Goal: Navigation & Orientation: Find specific page/section

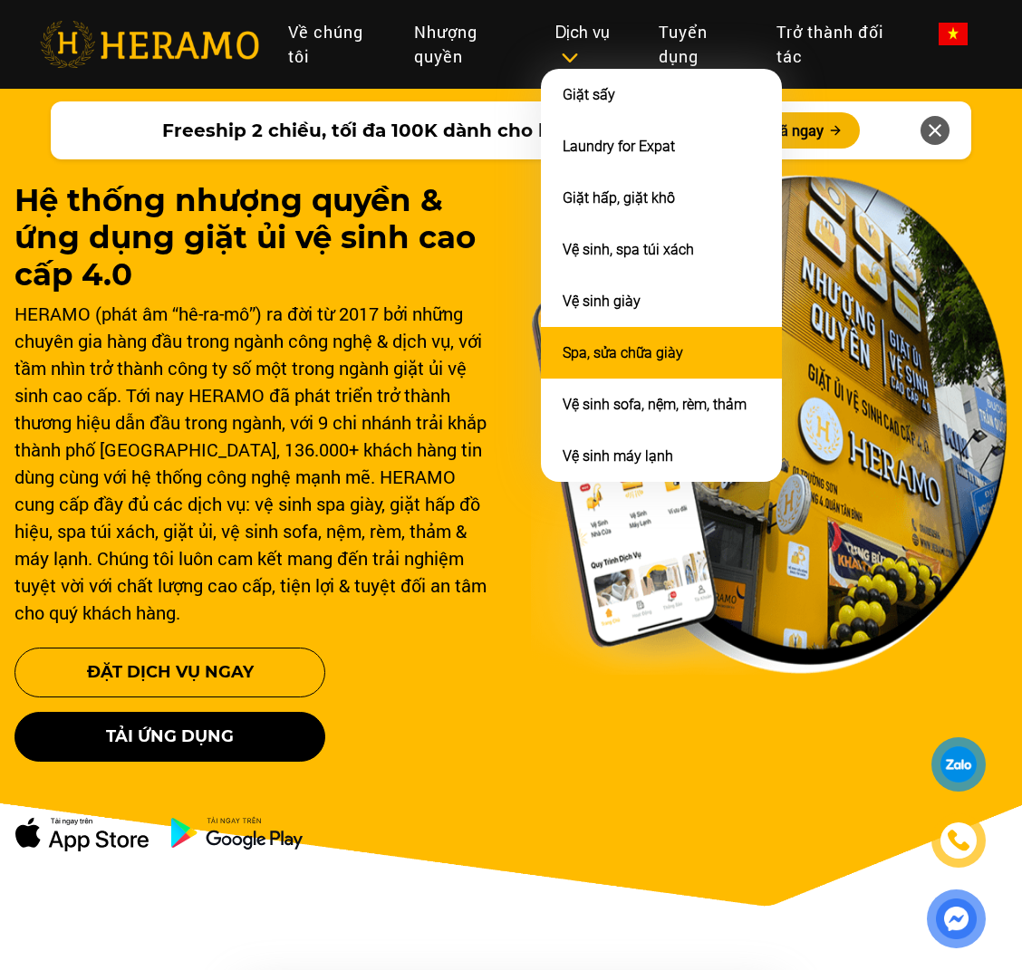
click at [593, 334] on li "Spa, sửa chữa giày" at bounding box center [661, 353] width 241 height 52
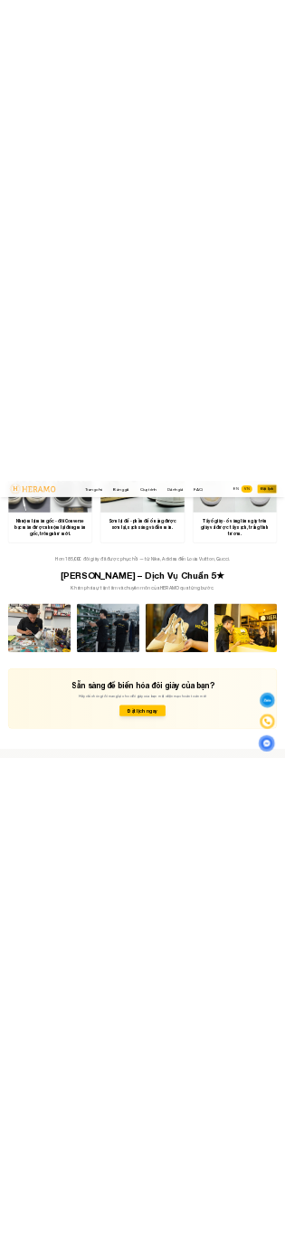
scroll to position [4363, 0]
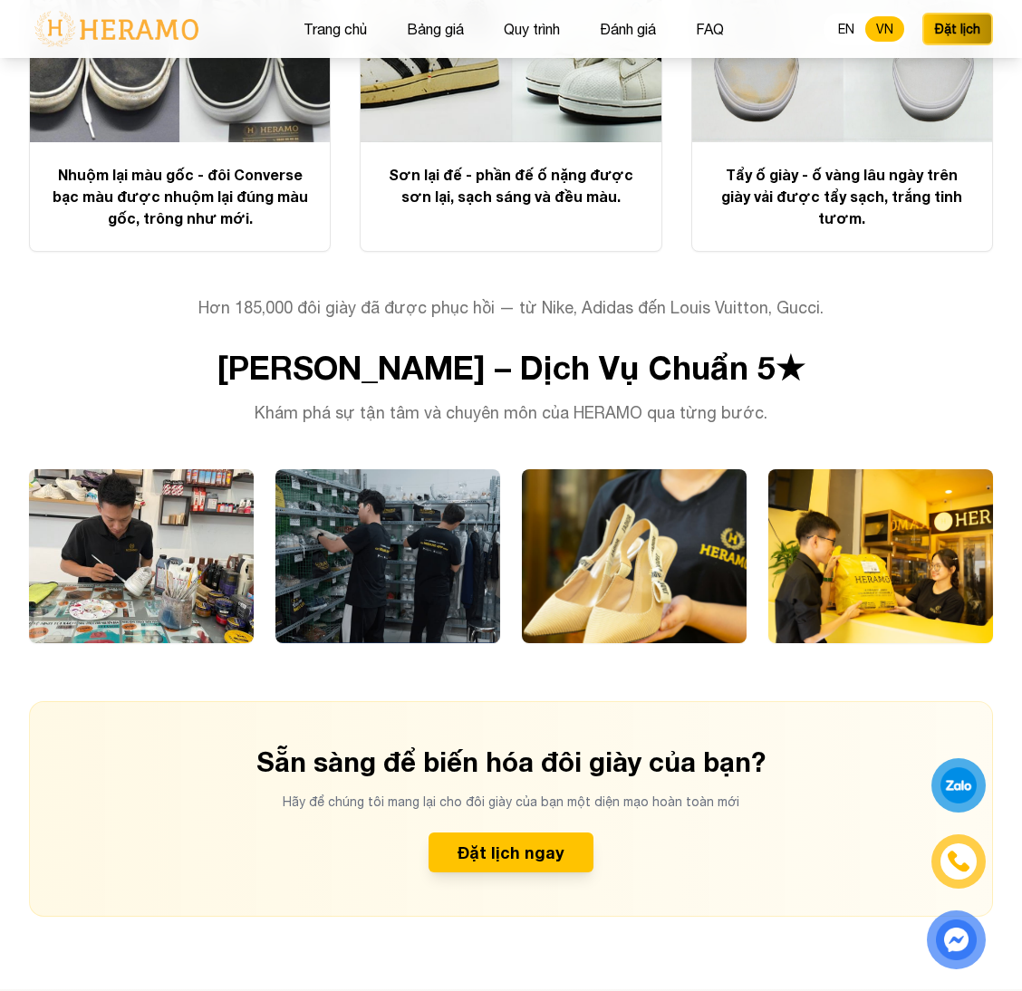
click at [961, 861] on img at bounding box center [958, 861] width 25 height 25
click at [947, 874] on div at bounding box center [958, 862] width 34 height 34
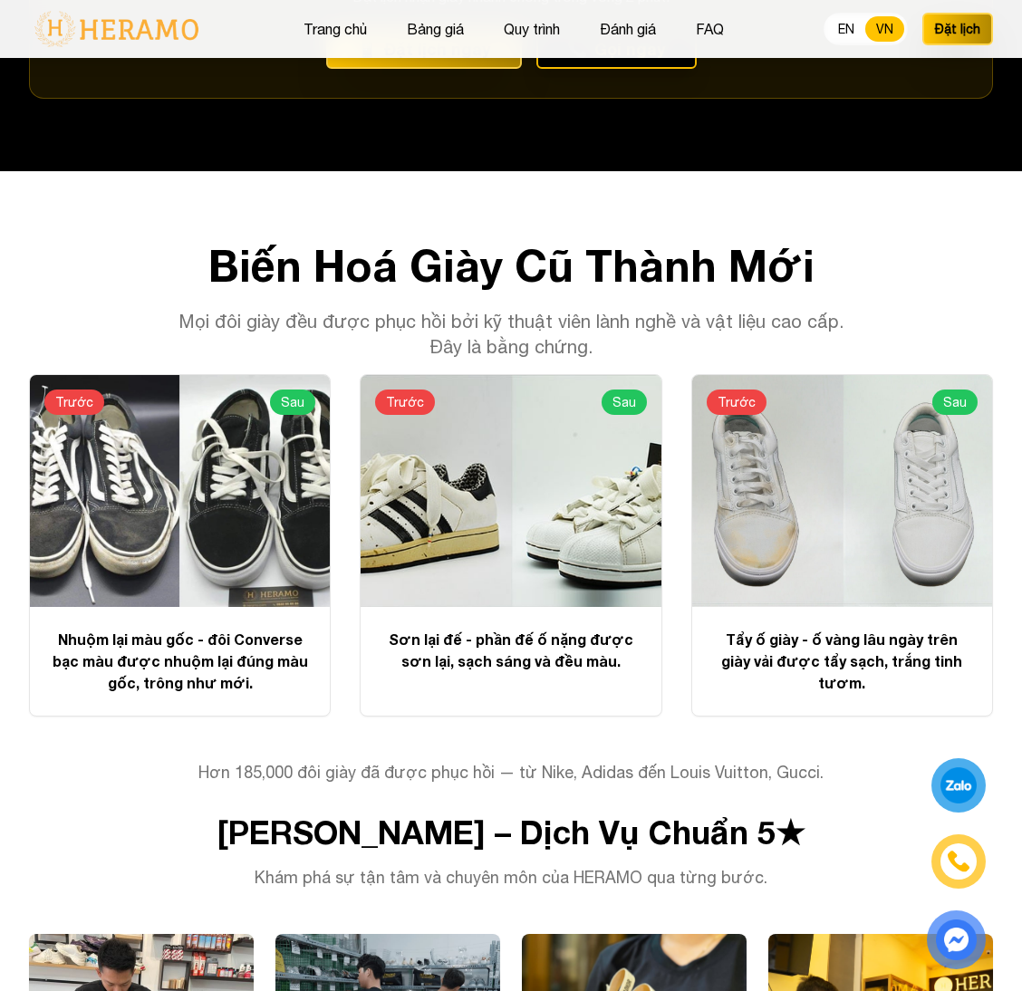
scroll to position [3845, 0]
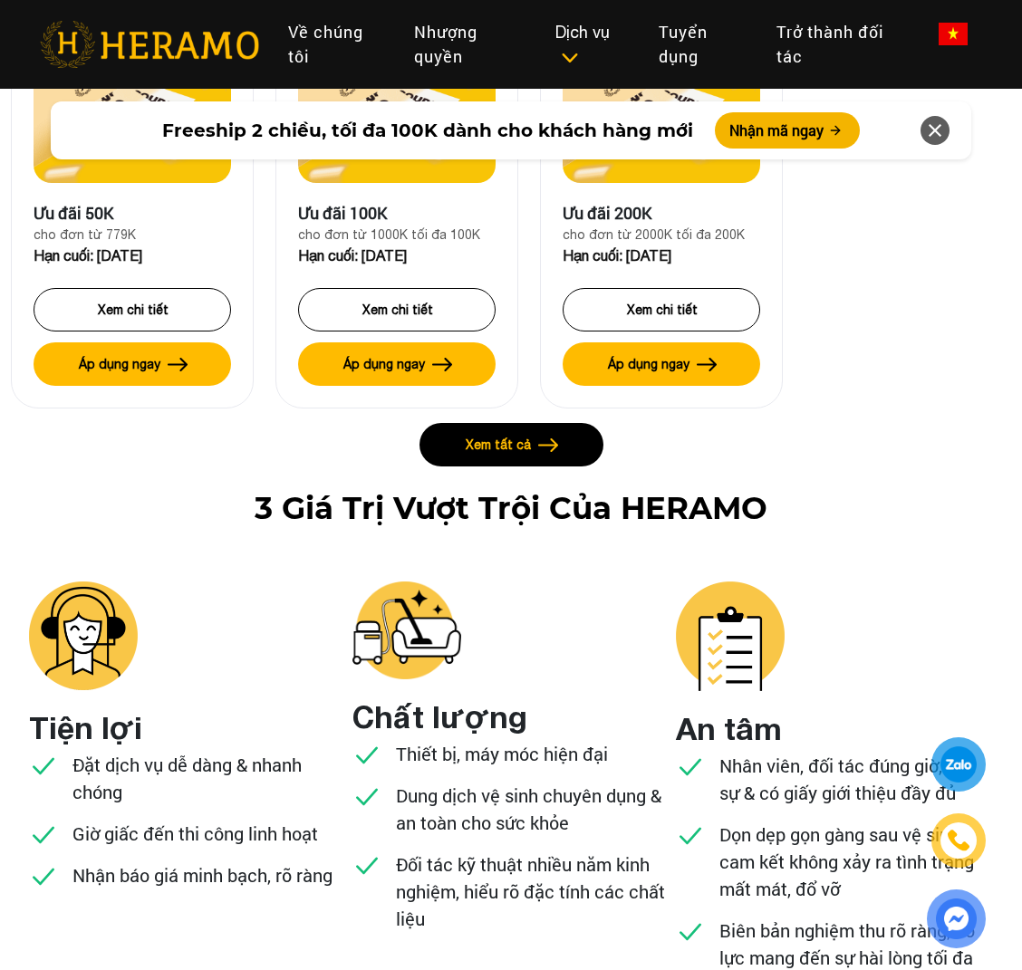
scroll to position [4222, 0]
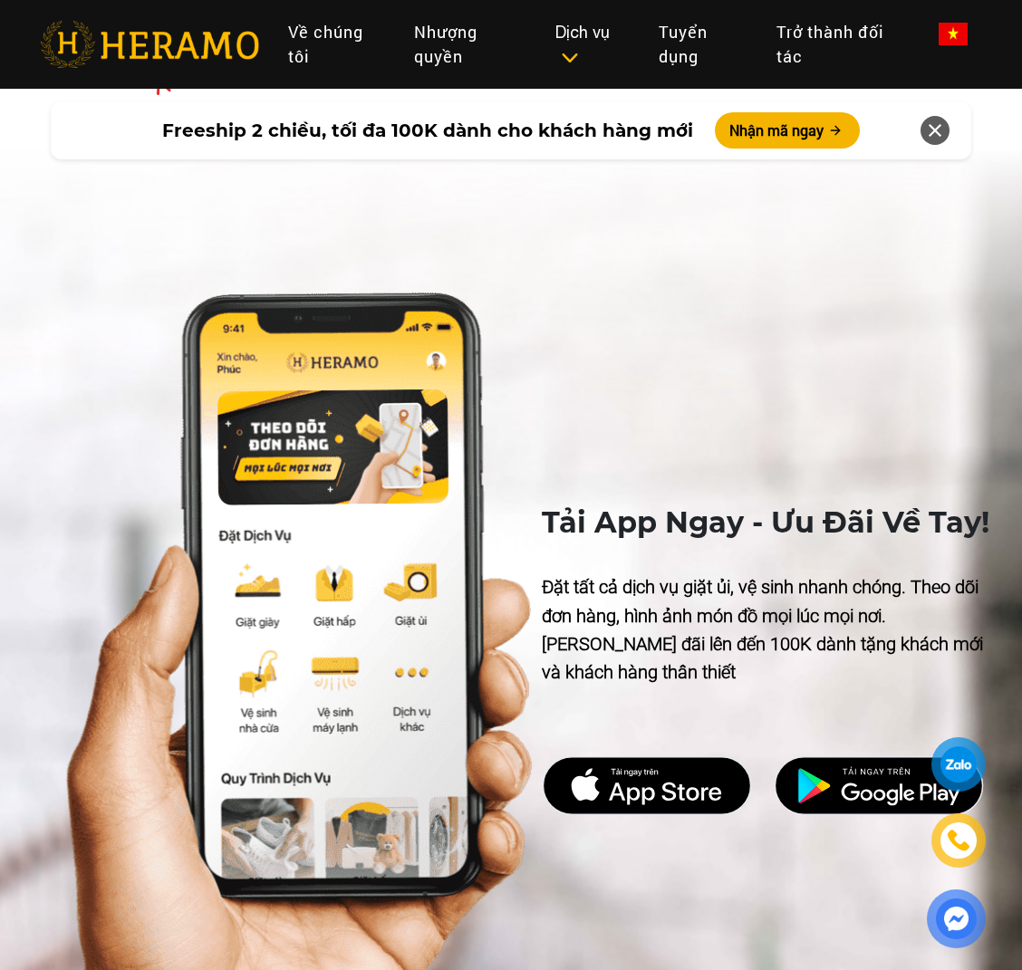
scroll to position [6693, 0]
